Goal: Entertainment & Leisure: Consume media (video, audio)

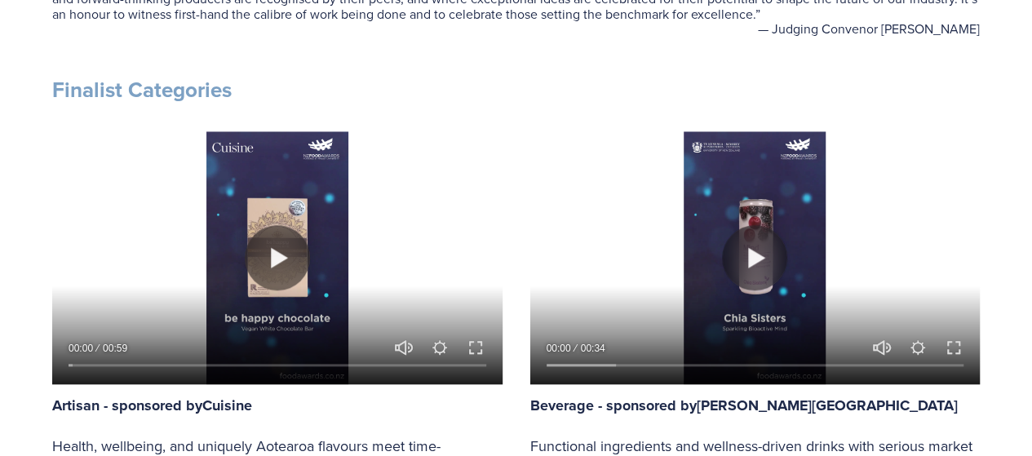
scroll to position [811, 0]
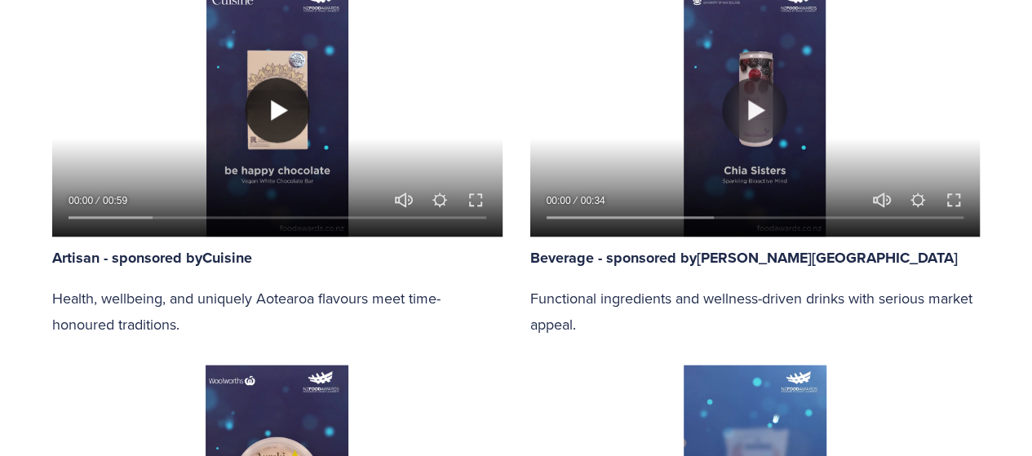
click at [272, 113] on button "Play" at bounding box center [277, 110] width 65 height 65
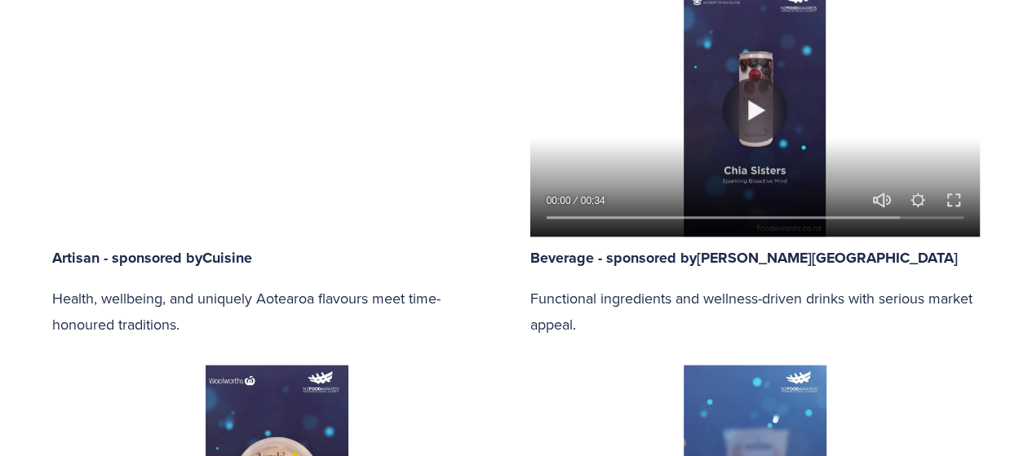
click at [284, 140] on div at bounding box center [277, 110] width 450 height 253
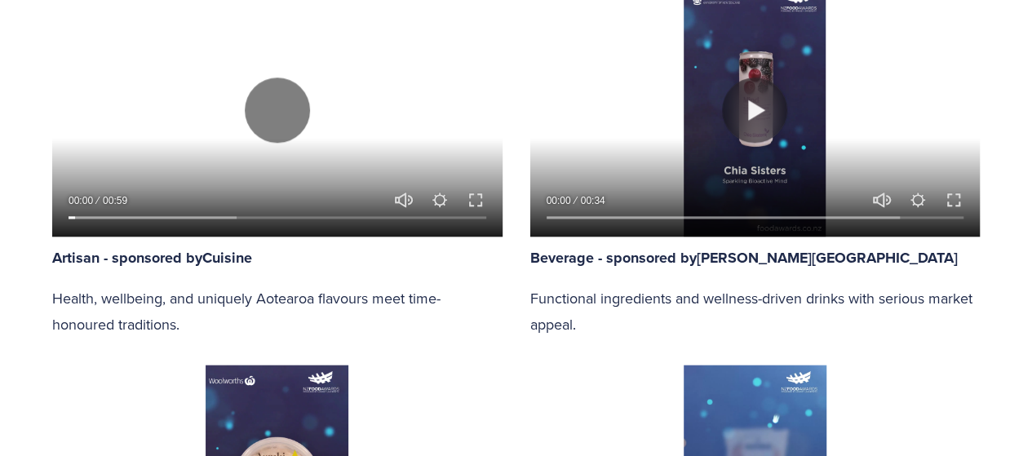
type input "2.14"
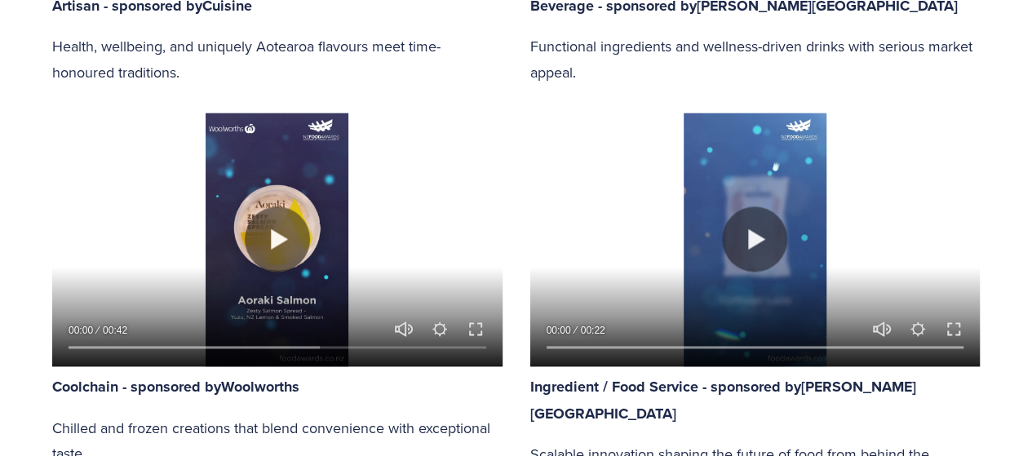
scroll to position [1064, 0]
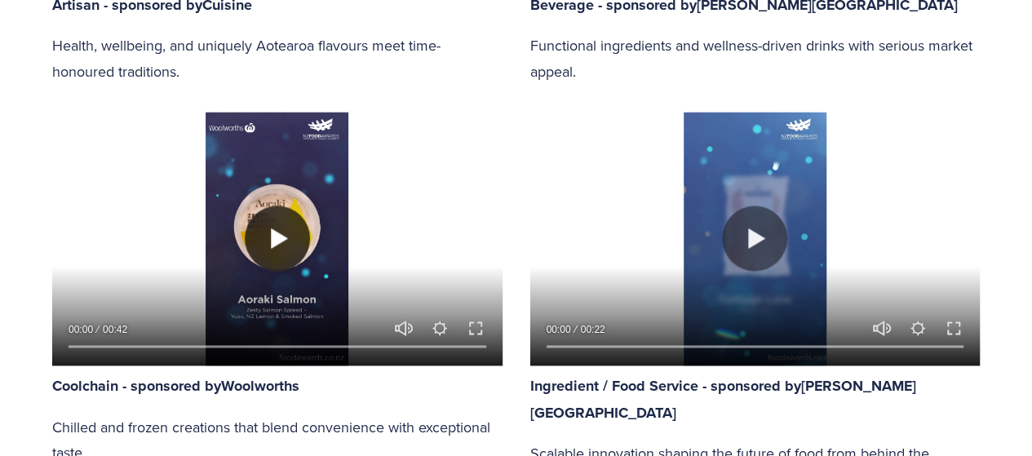
click at [266, 225] on button "Play" at bounding box center [277, 238] width 65 height 65
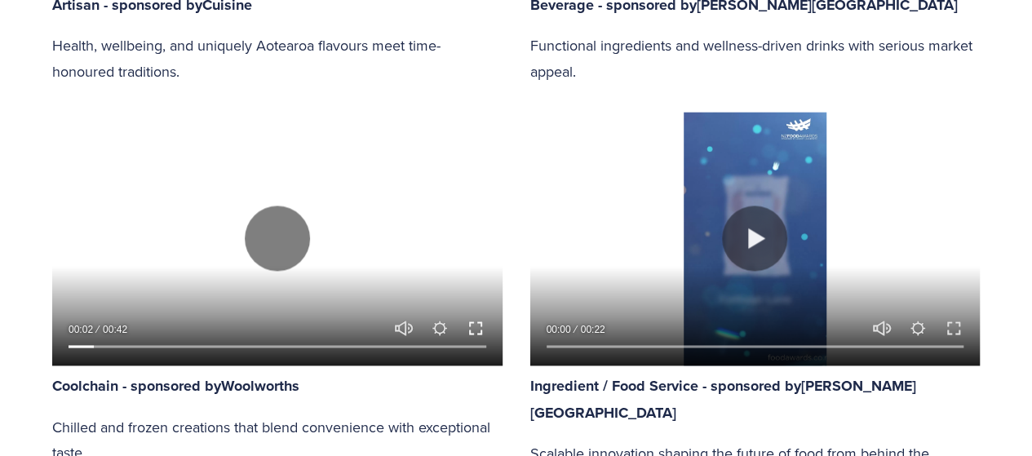
click at [476, 325] on button "Exit fullscreen Enter fullscreen" at bounding box center [476, 328] width 20 height 20
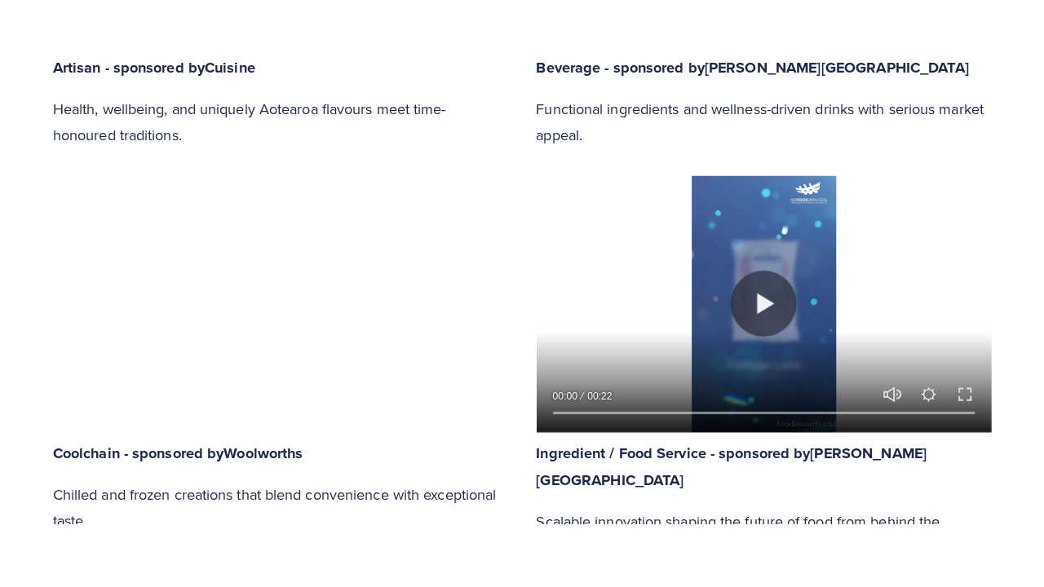
scroll to position [1166, 0]
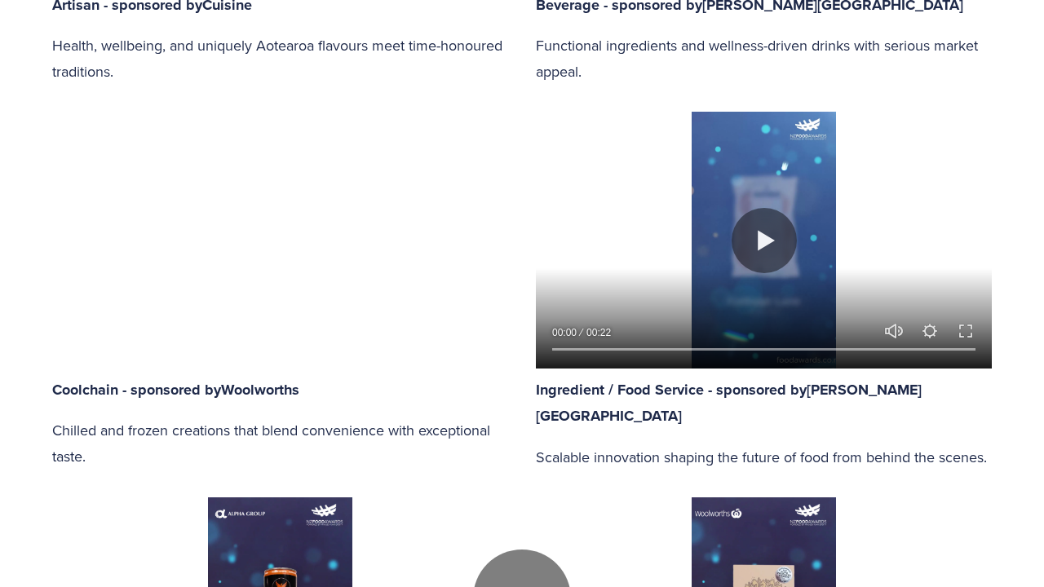
click at [734, 292] on div at bounding box center [522, 598] width 1044 height 2647
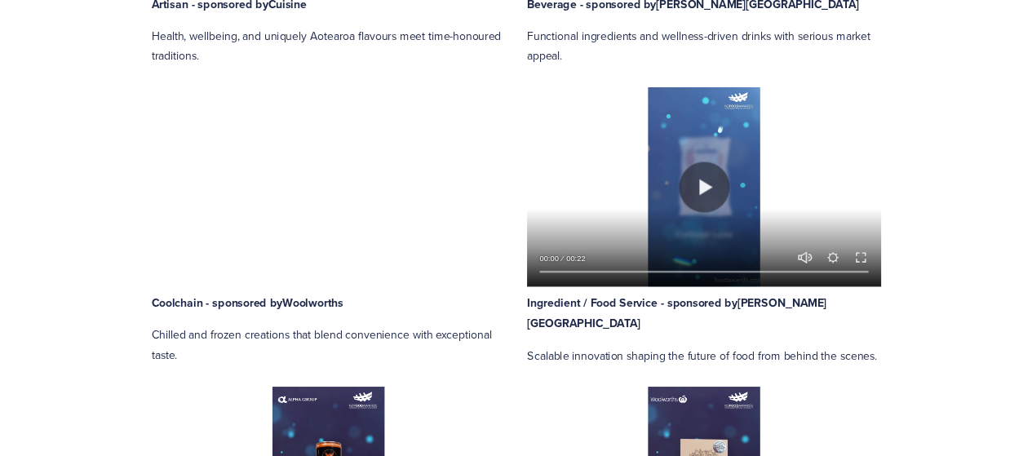
scroll to position [1064, 0]
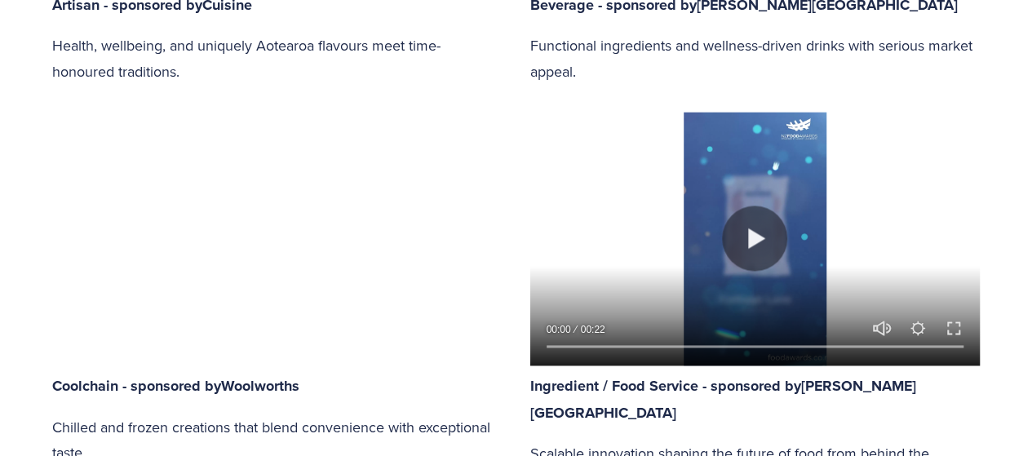
click at [734, 193] on div at bounding box center [755, 238] width 450 height 253
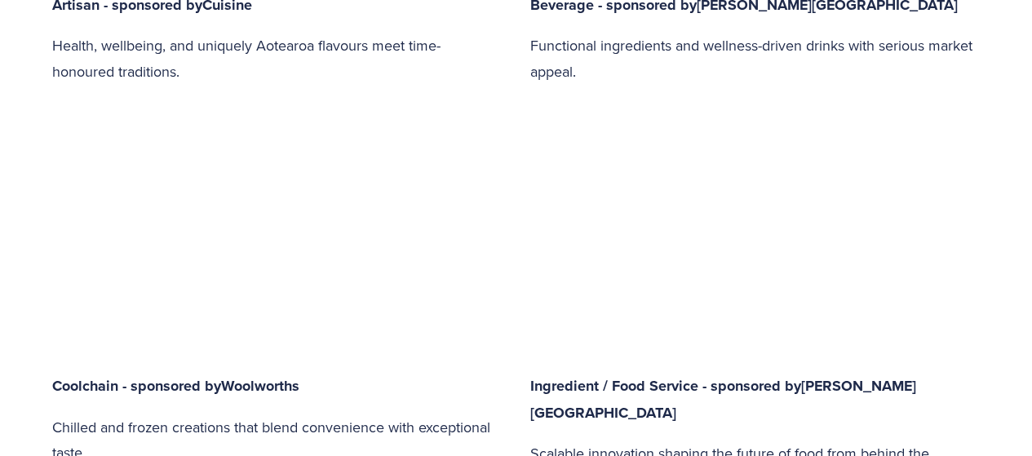
type input "85.44"
type input "0.13"
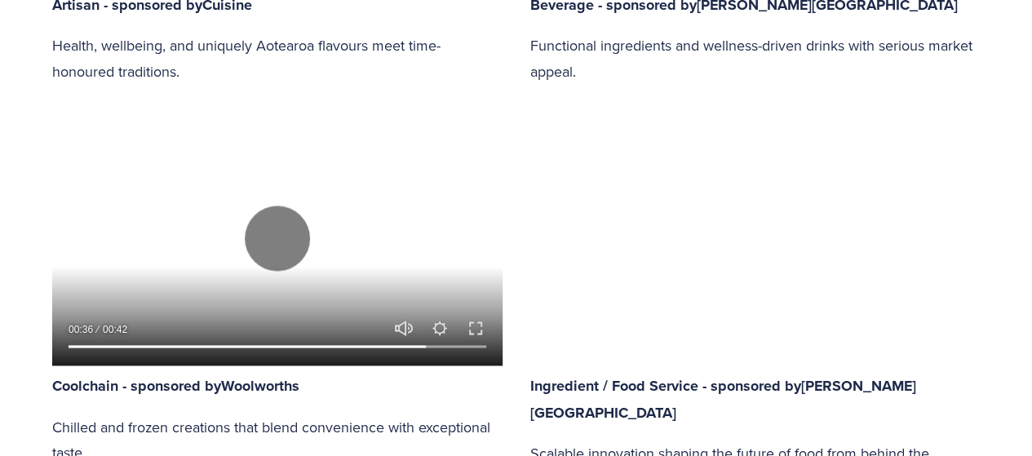
type input "86.07"
type input "1.36"
type input "86.69"
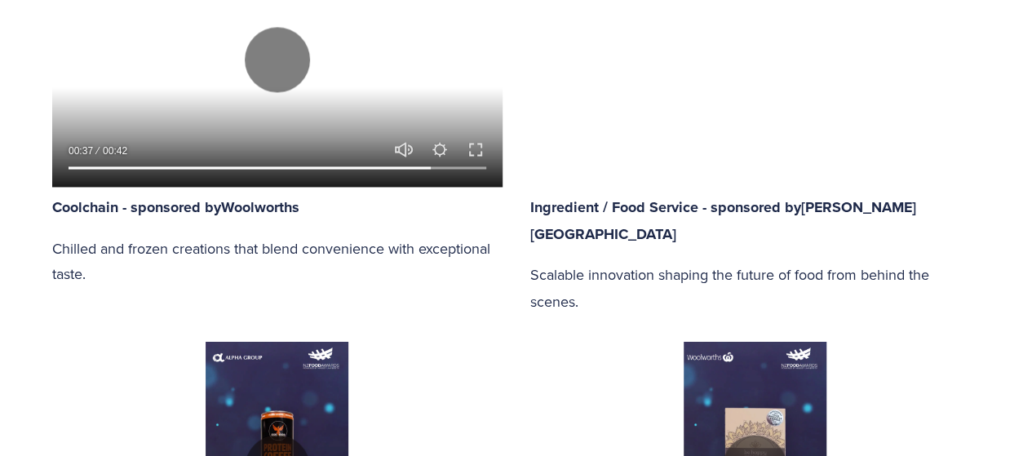
type input "2.56"
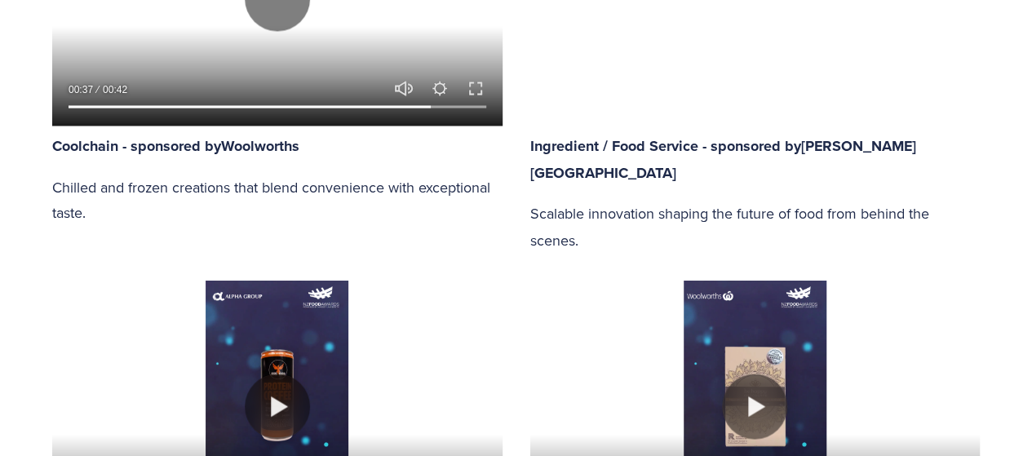
type input "87.3"
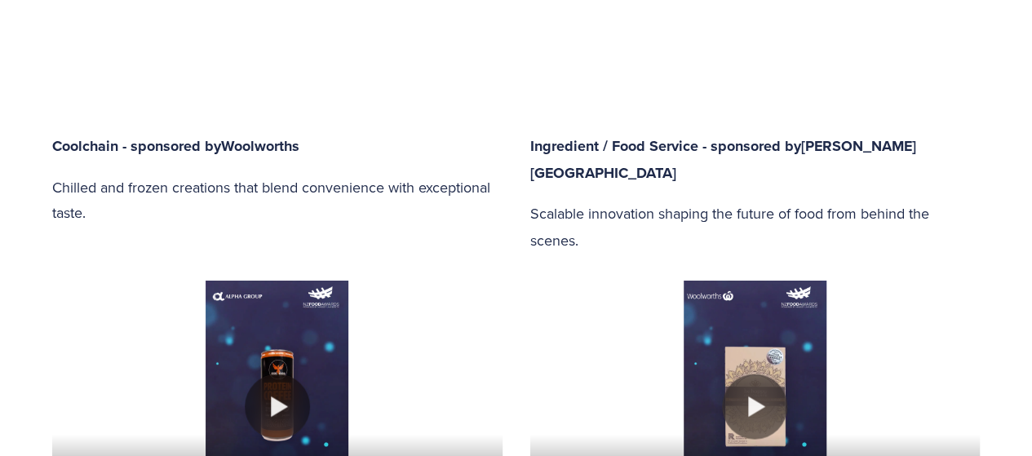
type input "3.77"
type input "87.93"
type input "4.95"
type input "88.53"
type input "6.18"
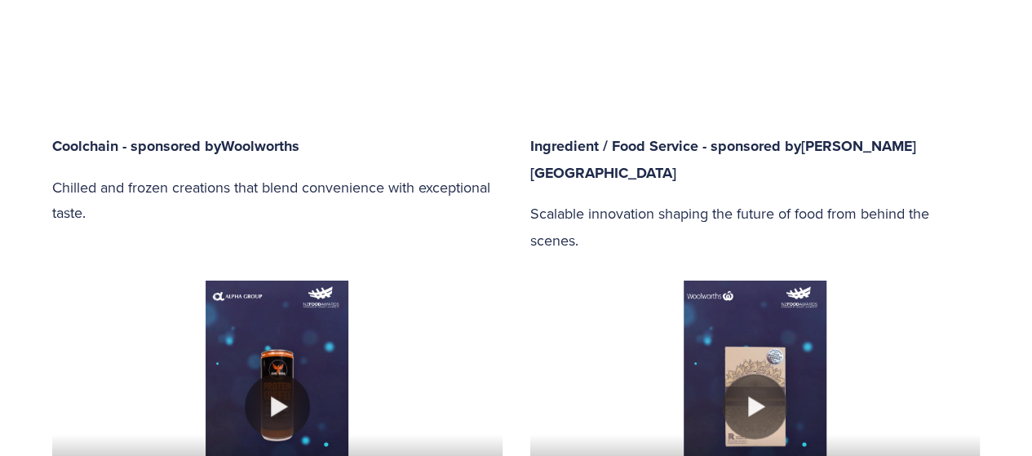
type input "89.17"
type input "7.38"
type input "89.79"
type input "8.58"
type input "90.4"
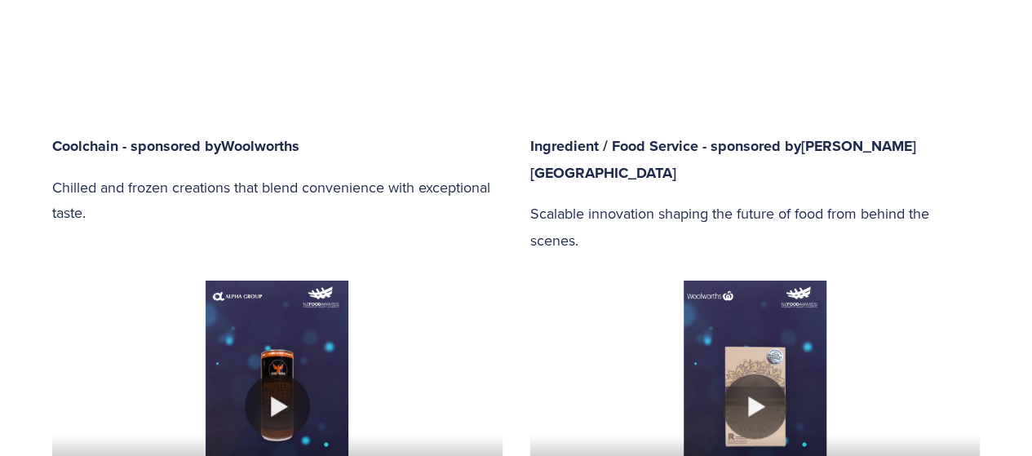
type input "9.8"
type input "91"
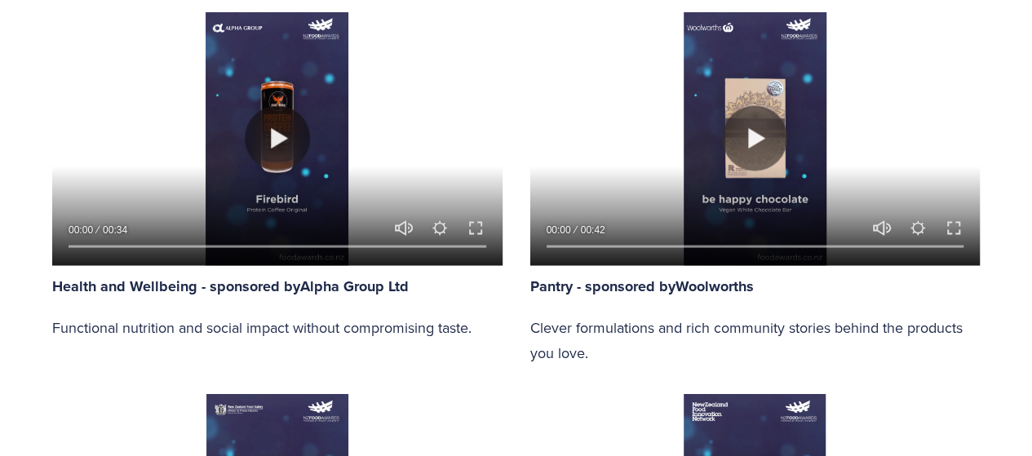
type input "10.99"
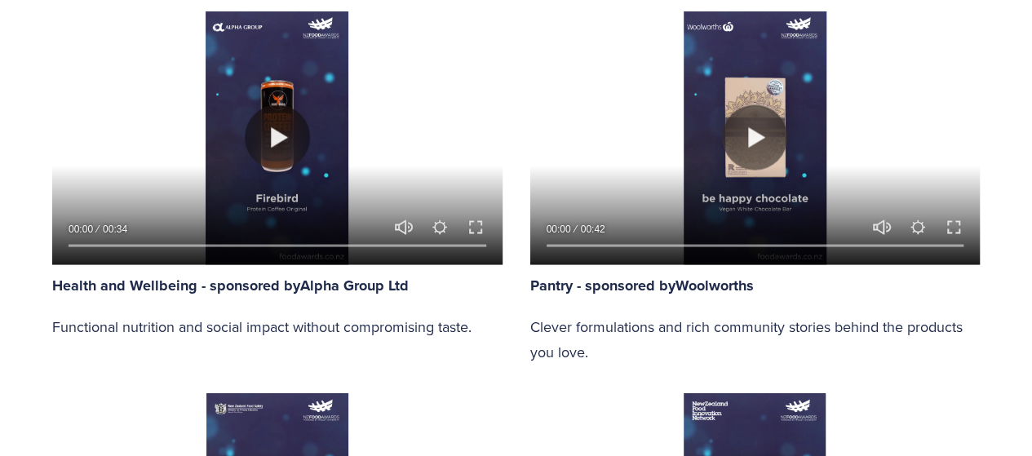
type input "91.61"
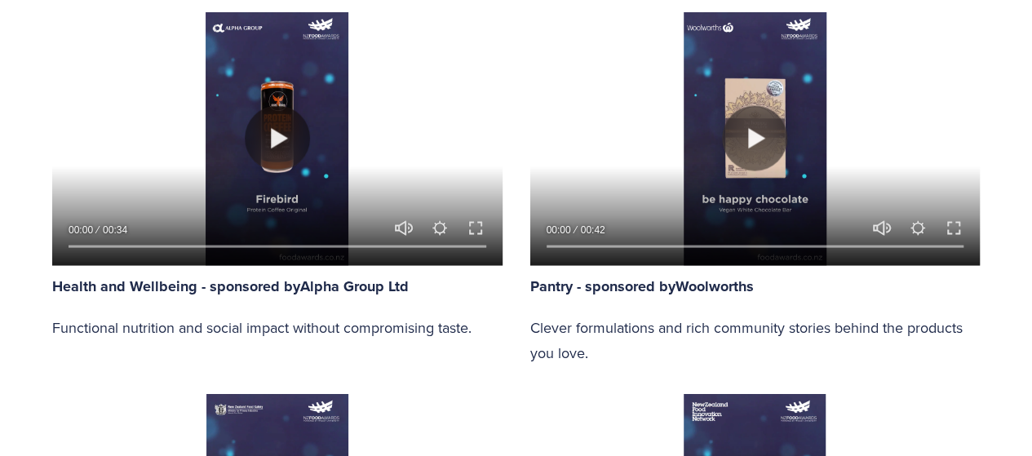
type input "12.22"
type input "92.23"
type input "13.4"
type input "92.86"
type input "14.63"
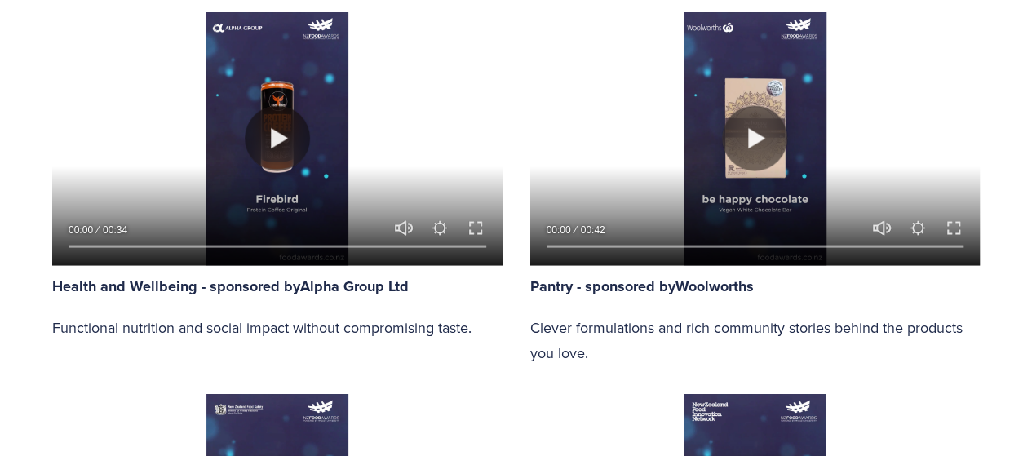
type input "93.46"
type input "15.81"
type input "94.09"
type input "17.07"
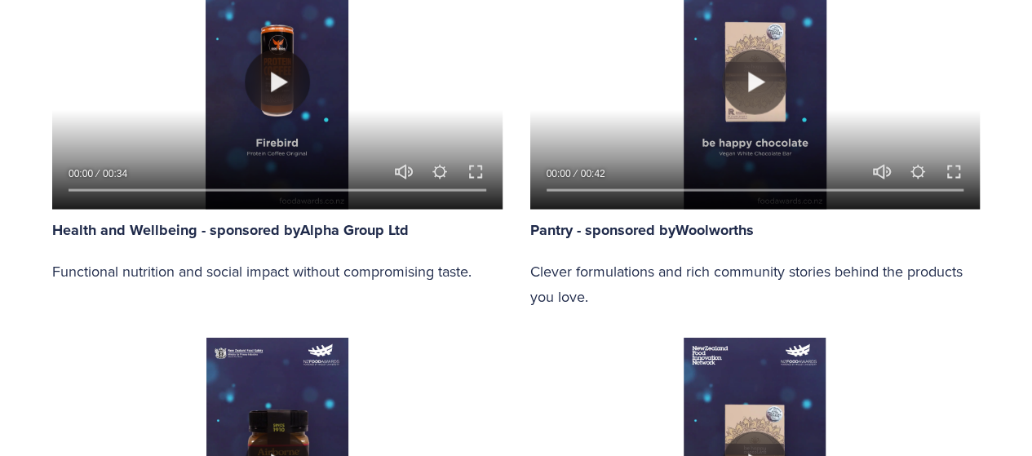
type input "94.72"
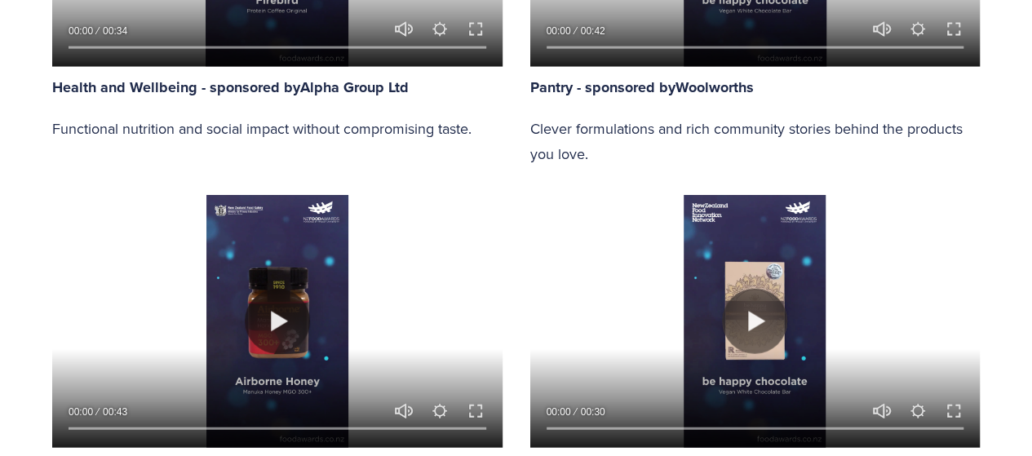
type input "18.26"
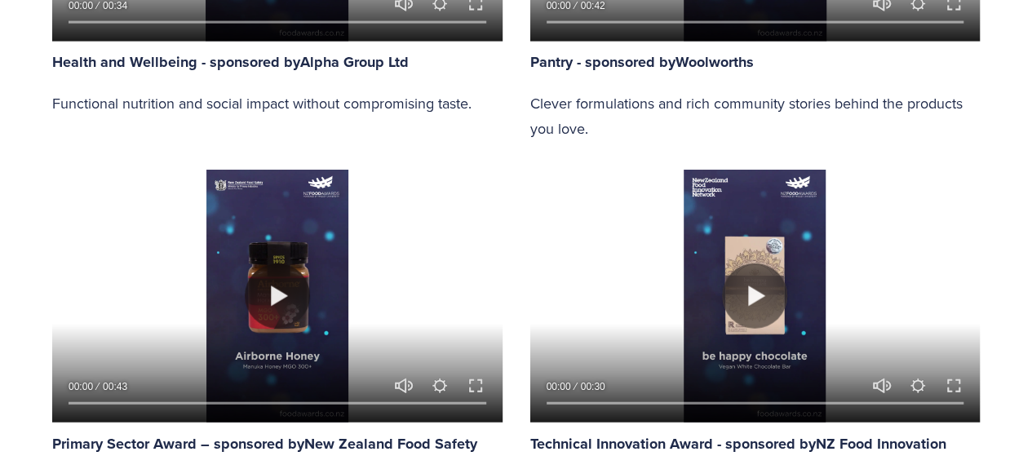
type input "95.34"
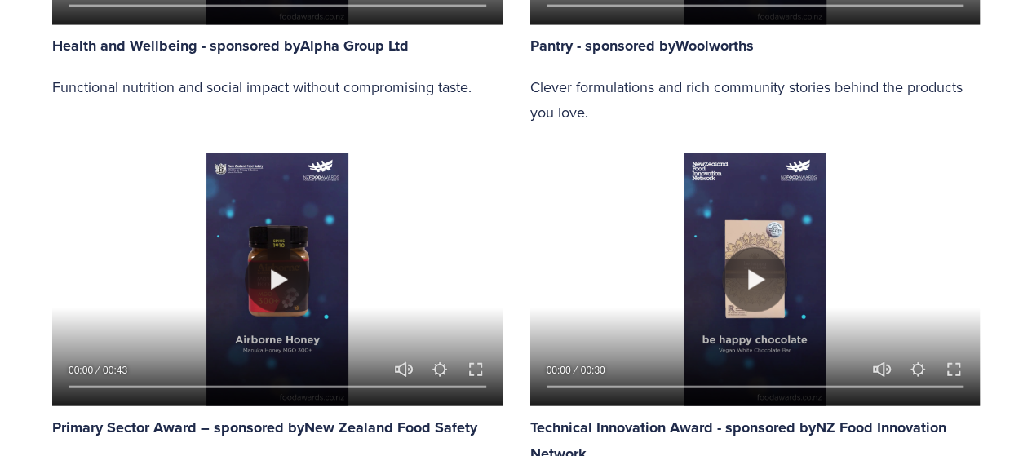
type input "19.44"
type input "95.95"
type input "20.72"
type input "96.61"
type input "21.99"
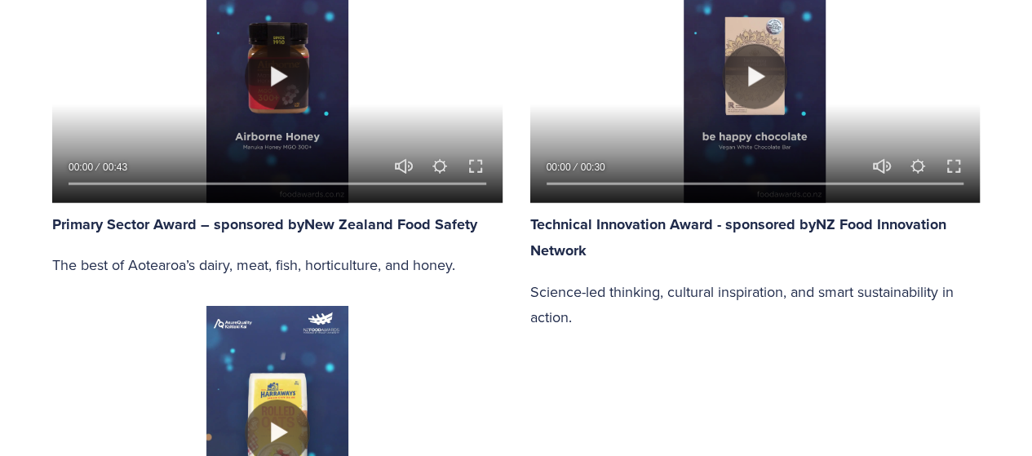
type input "97.23"
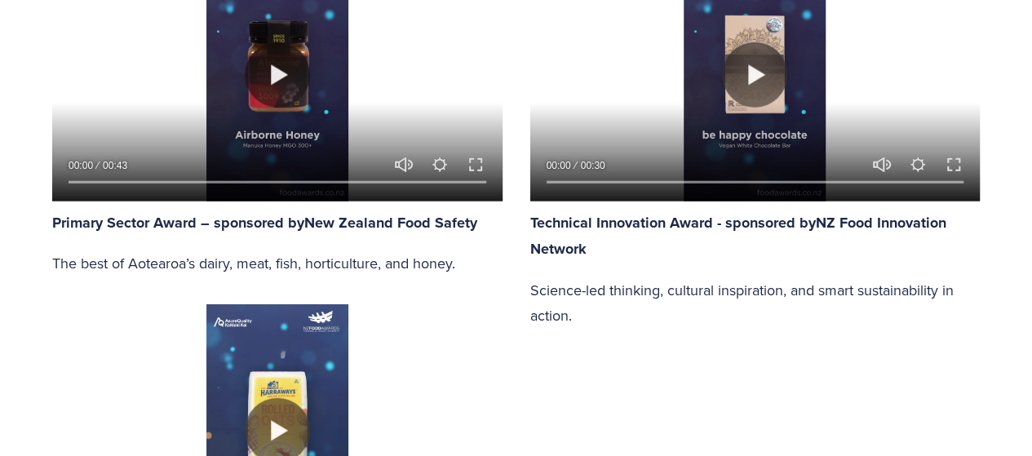
type input "23.19"
type input "97.84"
type input "24.39"
type input "98.47"
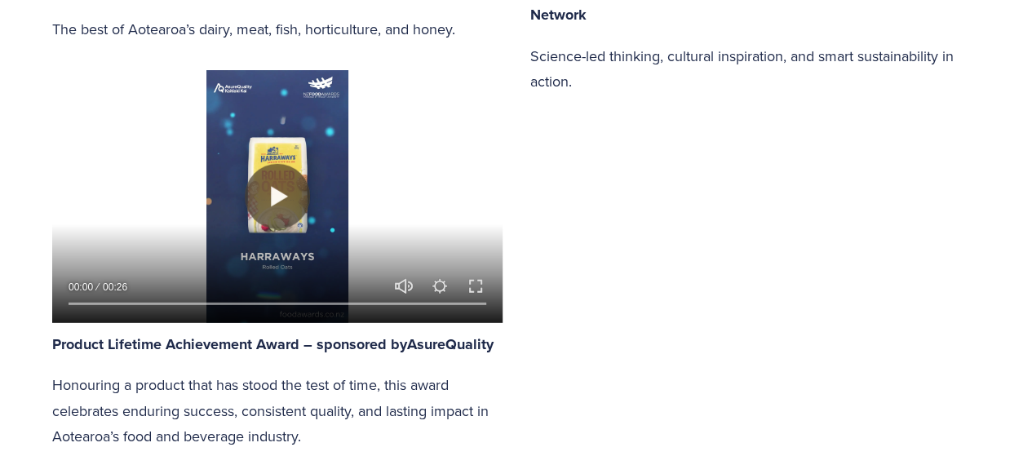
type input "25.61"
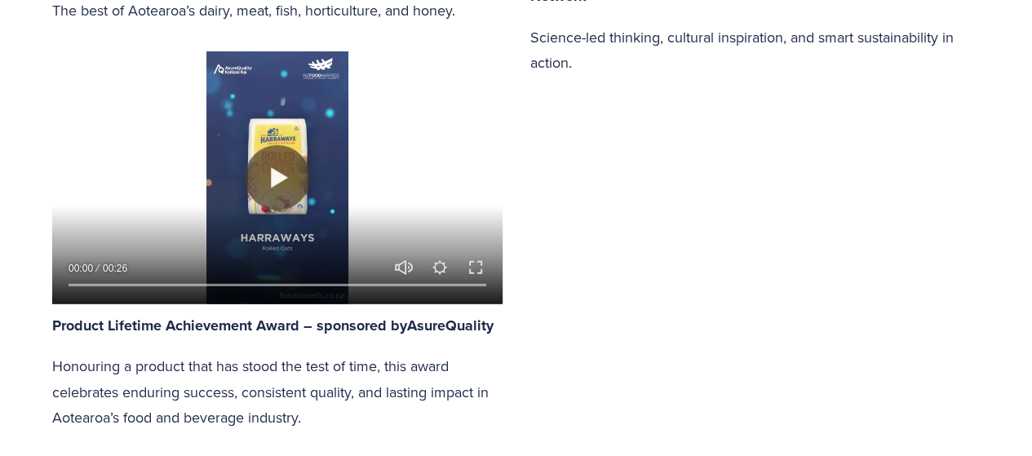
type input "99.07"
type input "26.82"
type input "99.69"
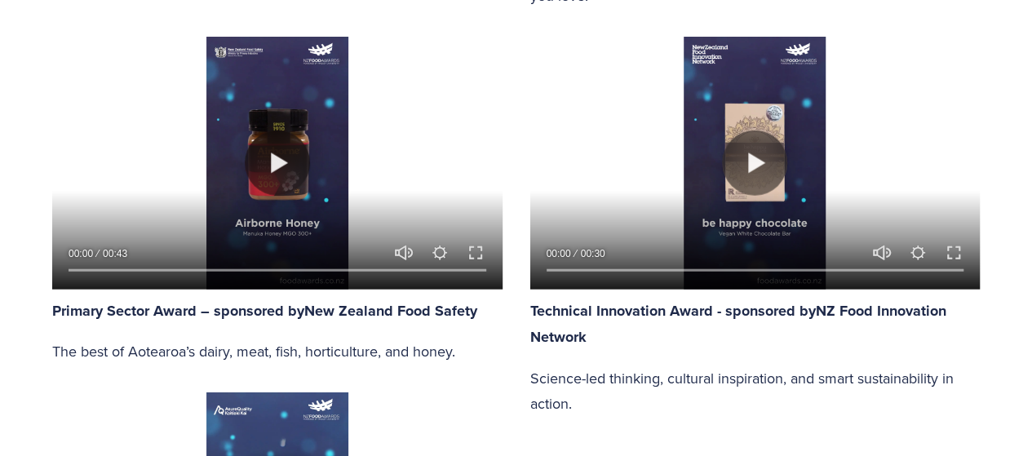
type input "28.04"
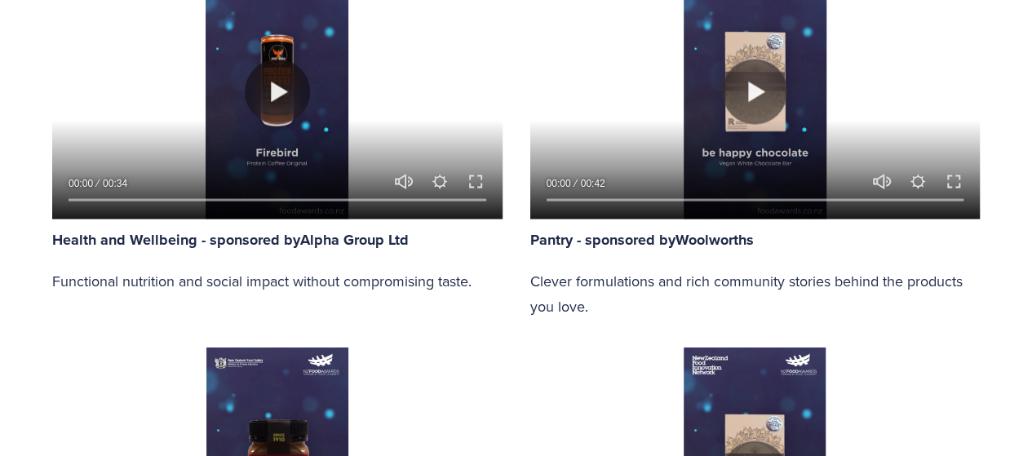
type input "100"
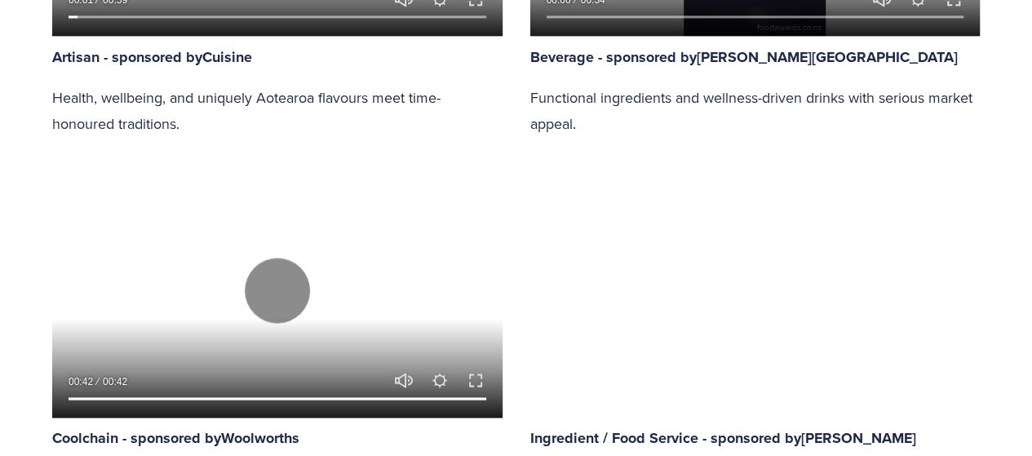
scroll to position [1000, 0]
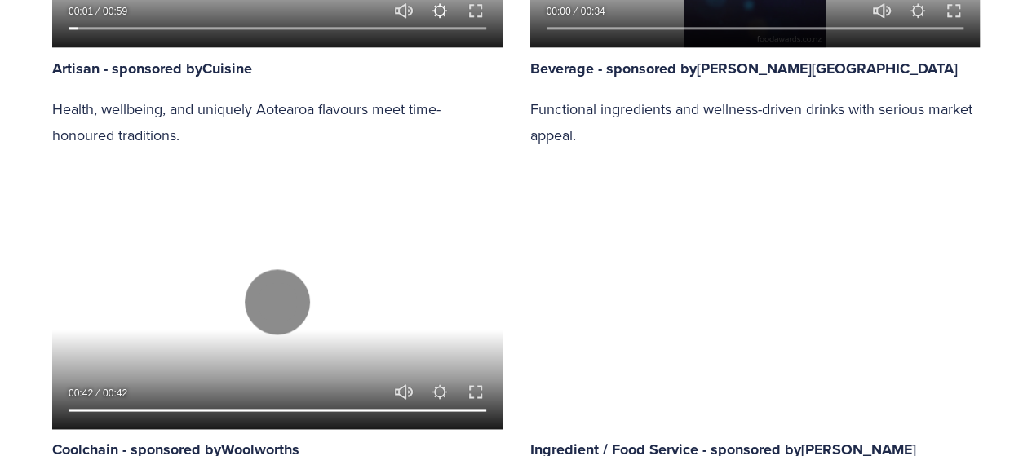
type input "43.74"
